Goal: Information Seeking & Learning: Learn about a topic

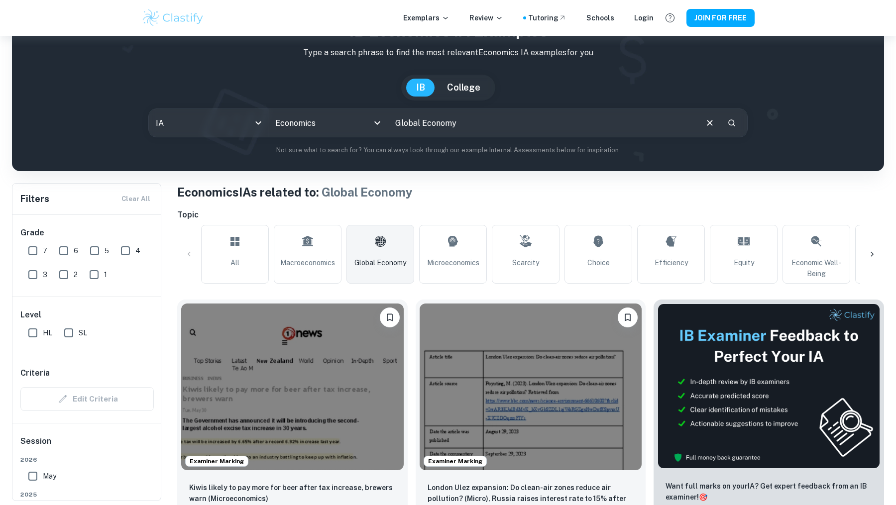
scroll to position [53, 0]
click at [32, 251] on input "7" at bounding box center [33, 251] width 20 height 20
checkbox input "true"
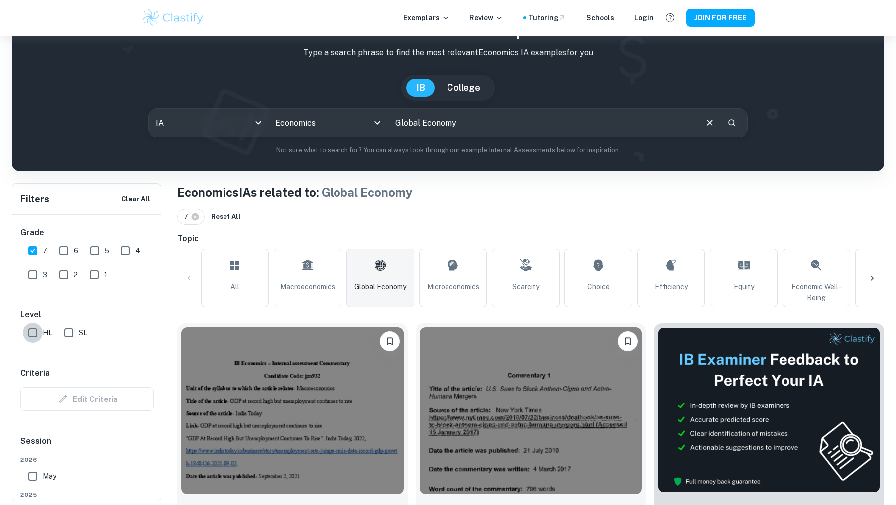
click at [34, 330] on input "HL" at bounding box center [33, 333] width 20 height 20
checkbox input "true"
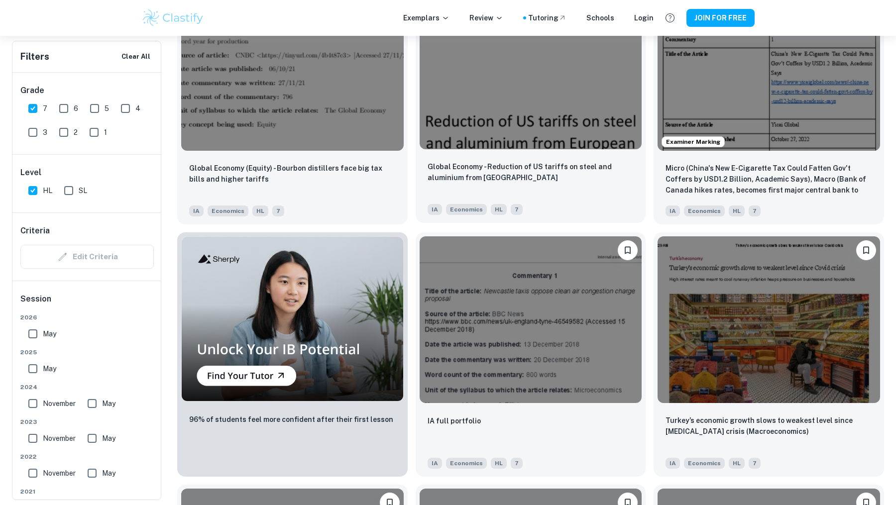
scroll to position [651, 0]
